Goal: Task Accomplishment & Management: Use online tool/utility

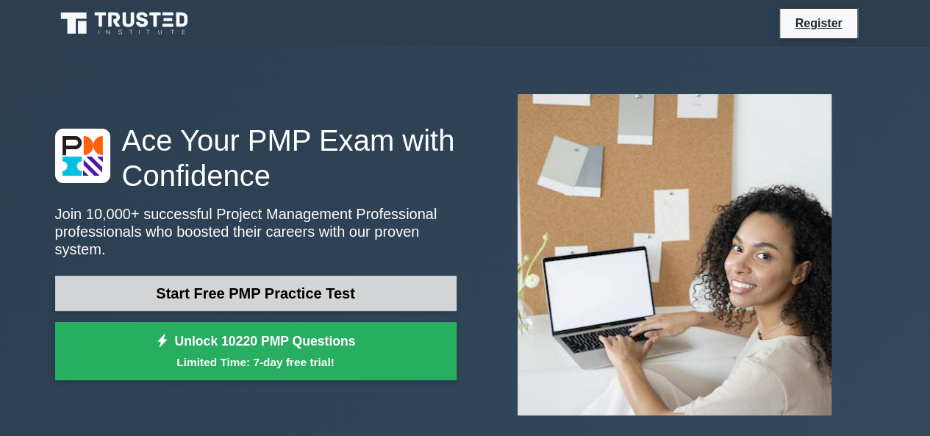
click at [147, 286] on link "Start Free PMP Practice Test" at bounding box center [255, 293] width 401 height 35
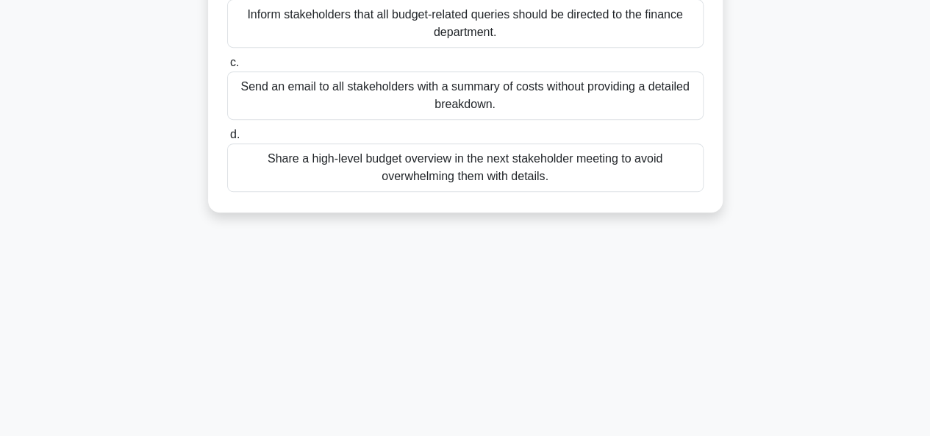
scroll to position [358, 0]
